Goal: Obtain resource: Obtain resource

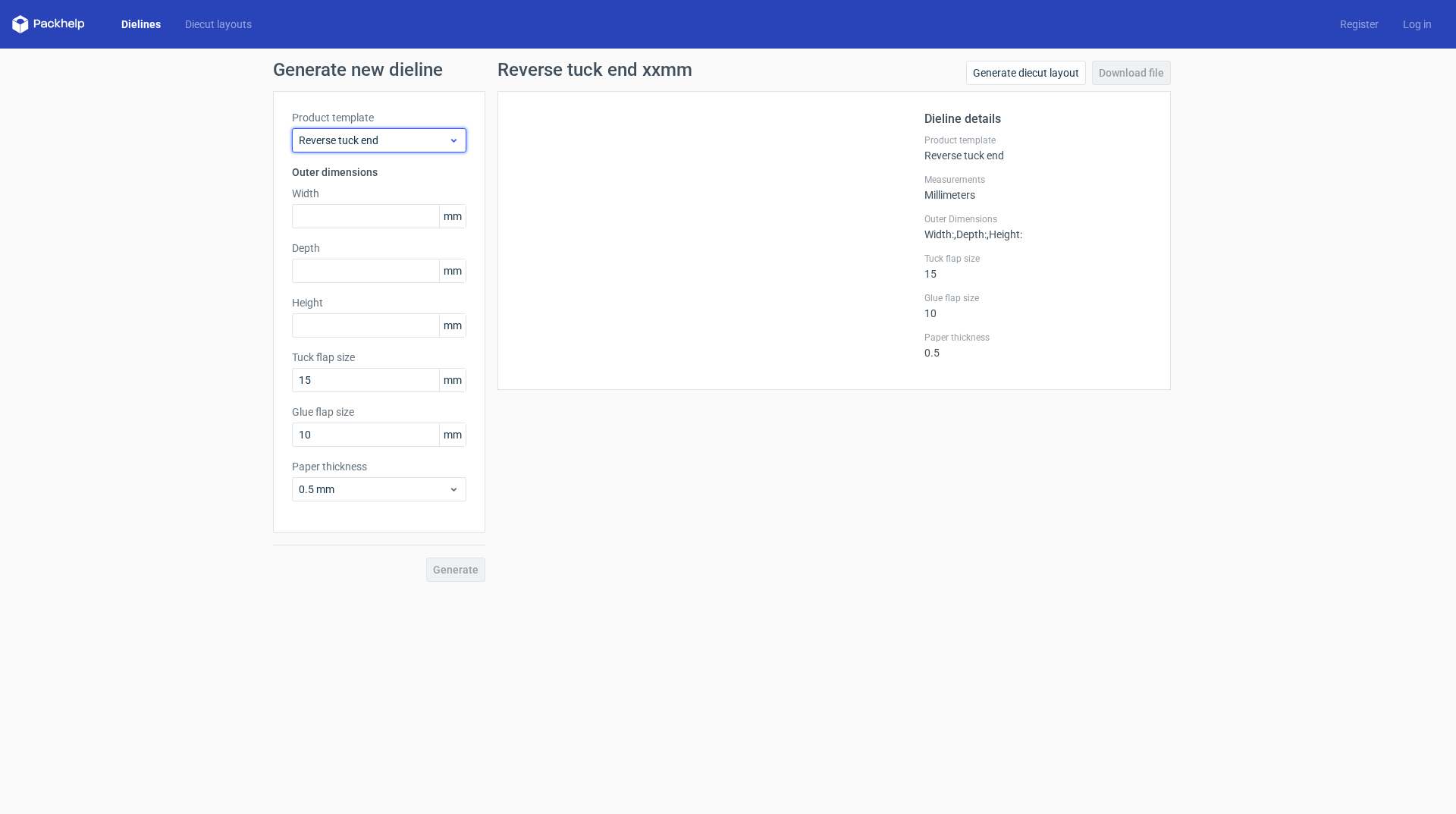
click at [414, 143] on span "Reverse tuck end" at bounding box center [373, 140] width 150 height 15
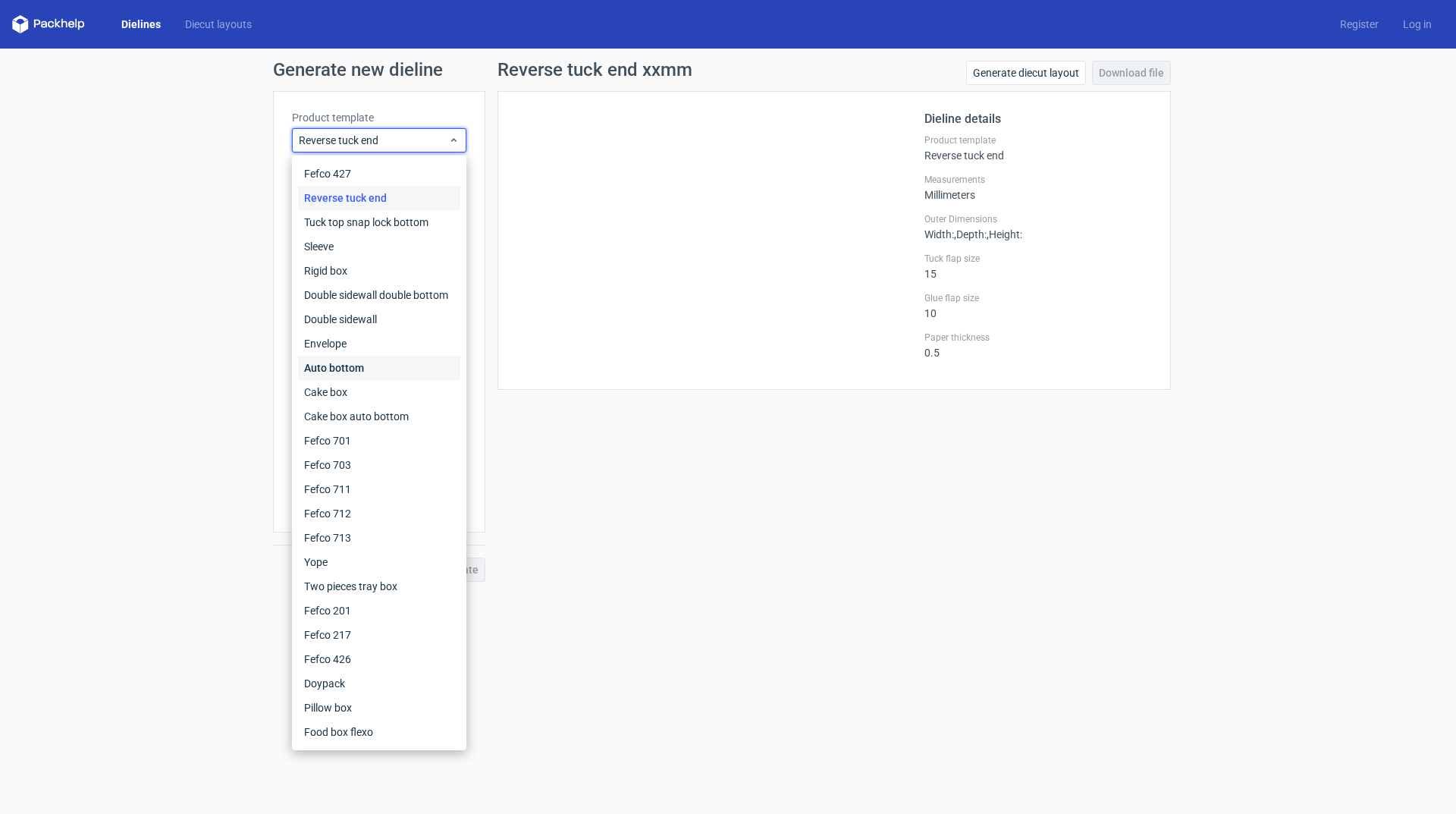
click at [372, 369] on div "Auto bottom" at bounding box center [379, 368] width 162 height 24
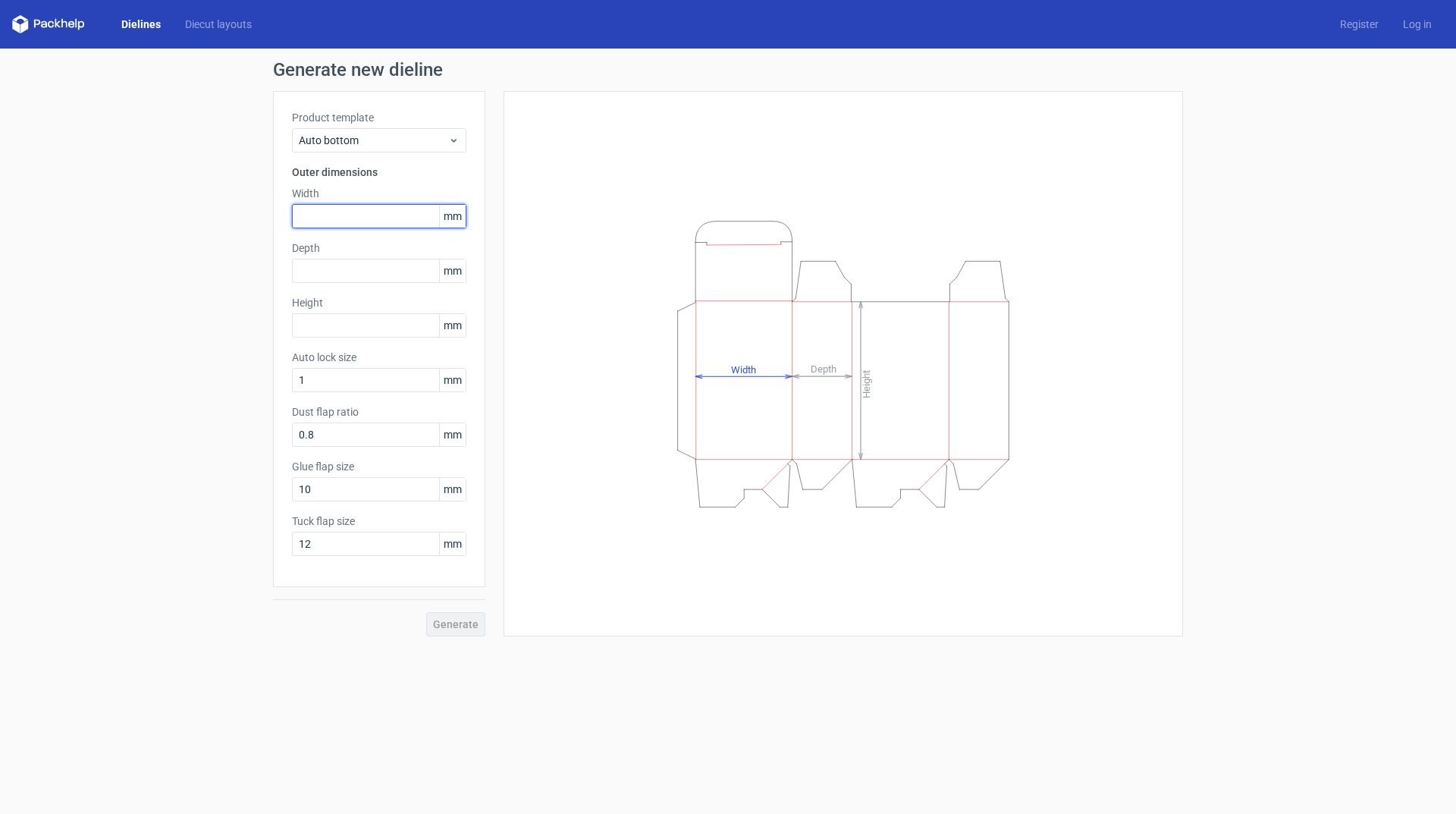
click at [315, 210] on input "text" at bounding box center [379, 215] width 174 height 24
type input "56"
type input "152"
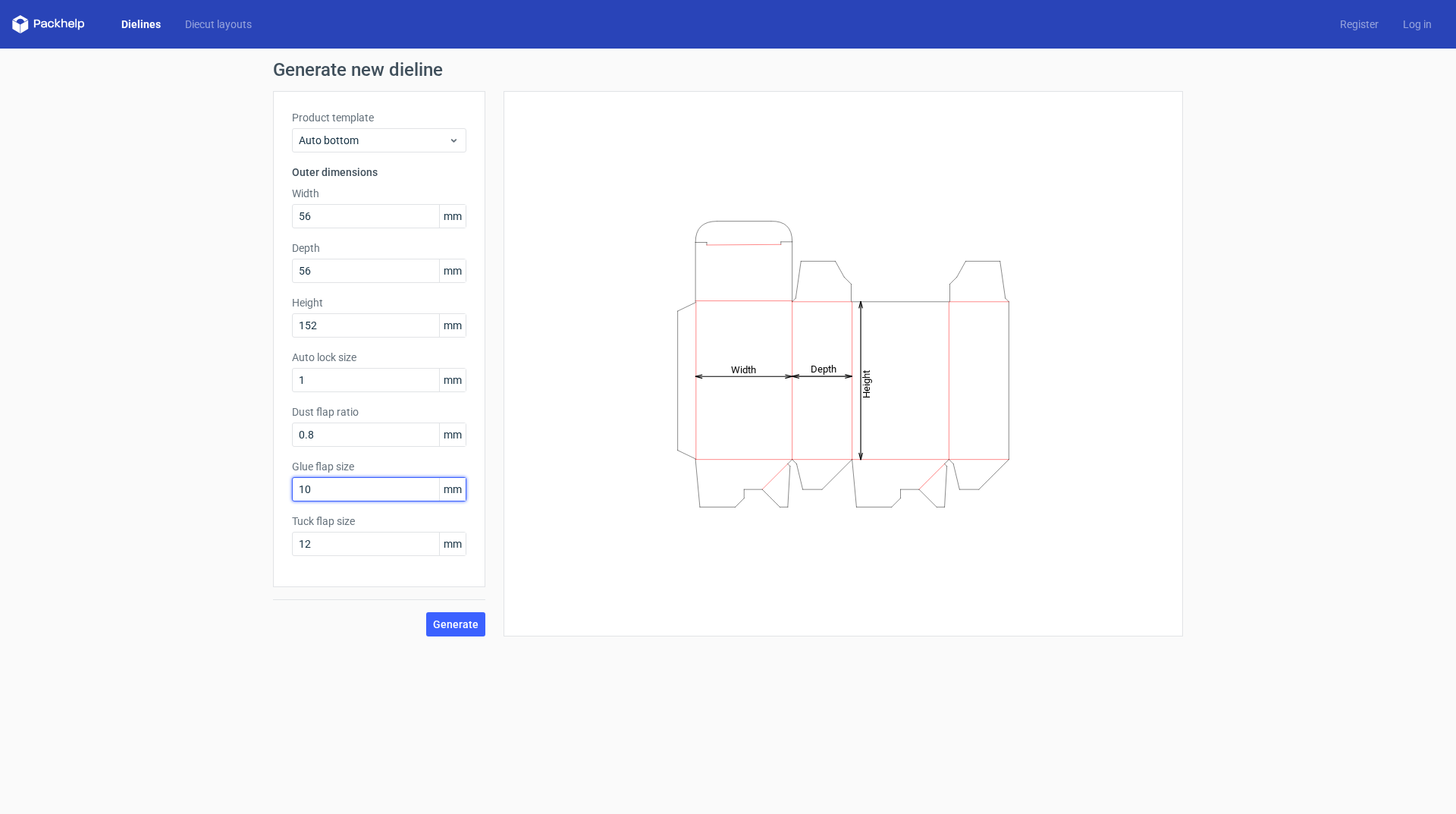
drag, startPoint x: 376, startPoint y: 495, endPoint x: 100, endPoint y: 482, distance: 276.3
click at [101, 481] on div "Generate new dieline Product template Auto bottom Outer dimensions Width 56 mm …" at bounding box center [728, 348] width 1456 height 600
type input "12"
click at [464, 619] on span "Generate" at bounding box center [455, 624] width 45 height 11
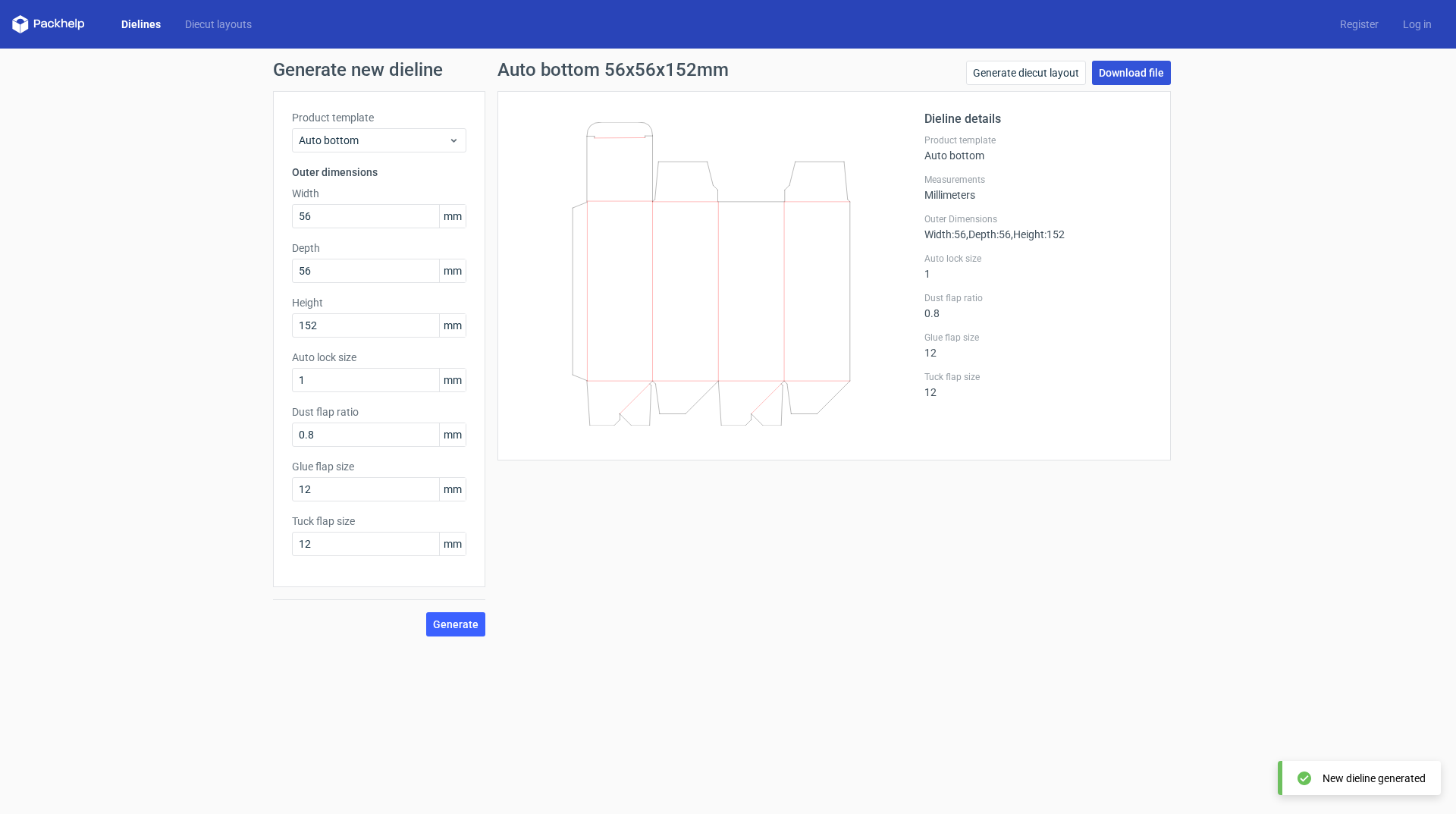
click at [1150, 72] on link "Download file" at bounding box center [1131, 73] width 79 height 24
click at [1137, 71] on link "Download file" at bounding box center [1131, 73] width 79 height 24
click at [143, 19] on link "Dielines" at bounding box center [141, 24] width 64 height 15
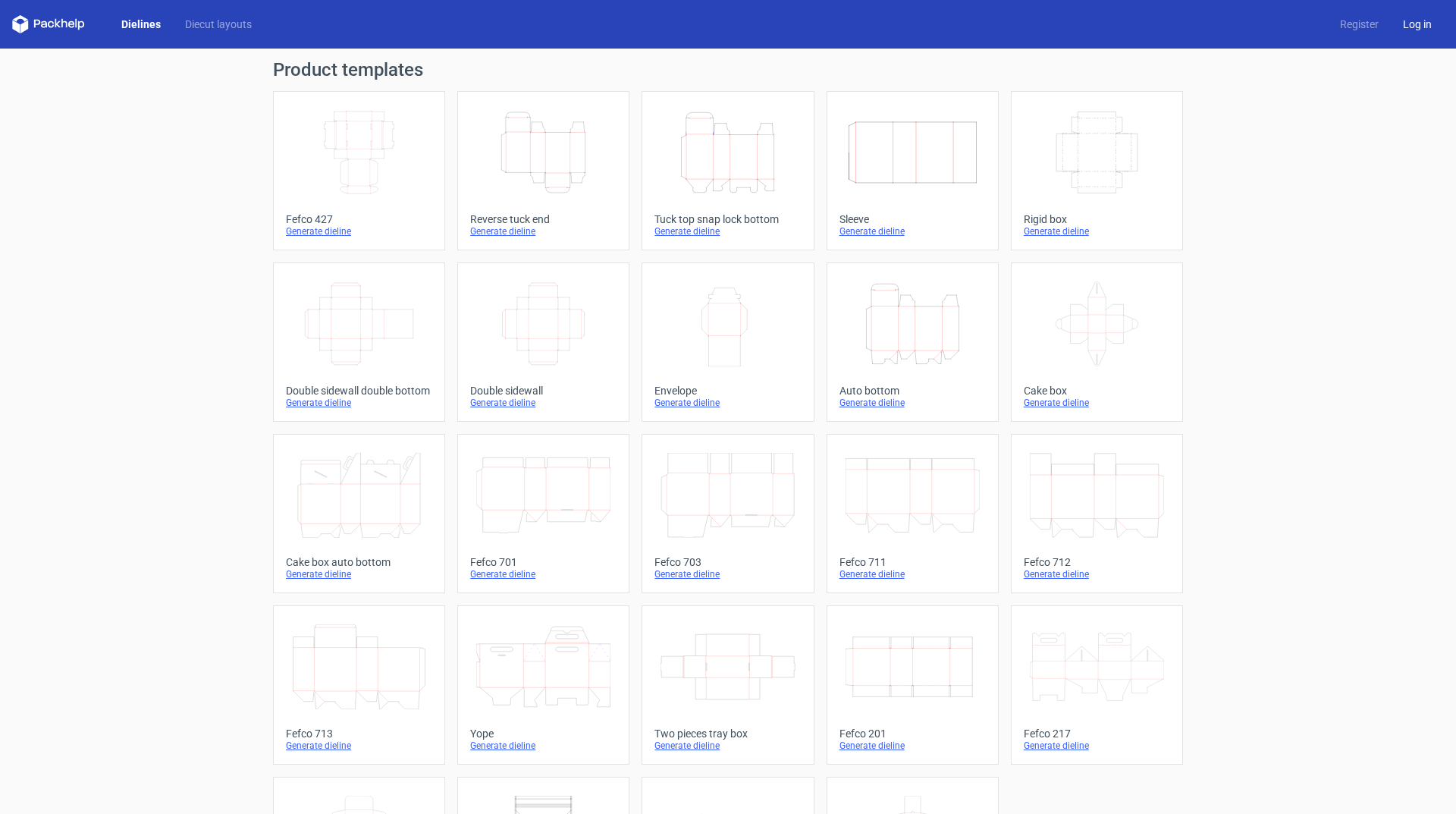
click at [1392, 24] on link "Log in" at bounding box center [1417, 24] width 53 height 15
click at [212, 31] on link "Diecut layouts" at bounding box center [218, 24] width 91 height 15
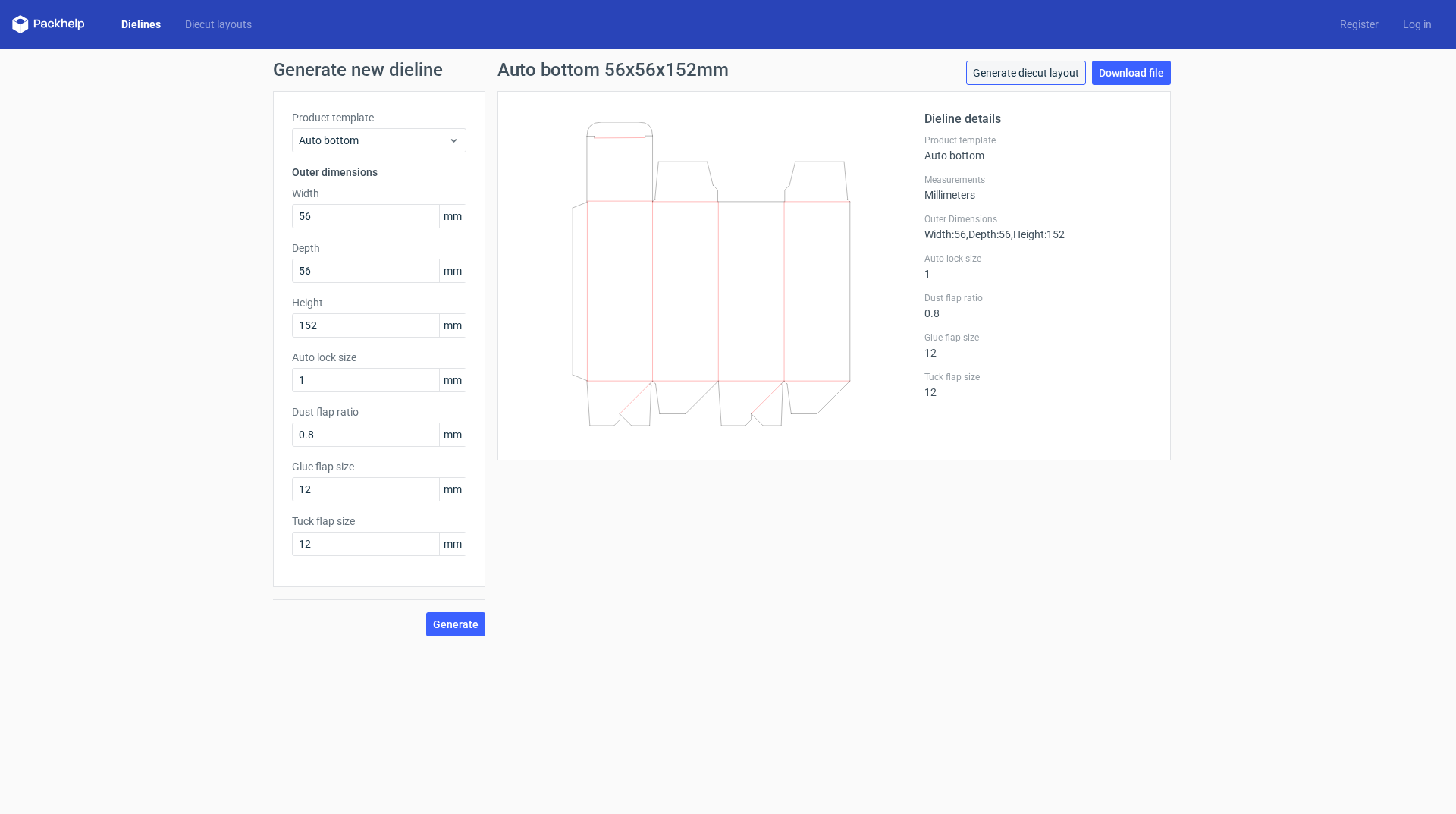
click at [1069, 71] on link "Generate diecut layout" at bounding box center [1026, 73] width 120 height 24
